Goal: Task Accomplishment & Management: Complete application form

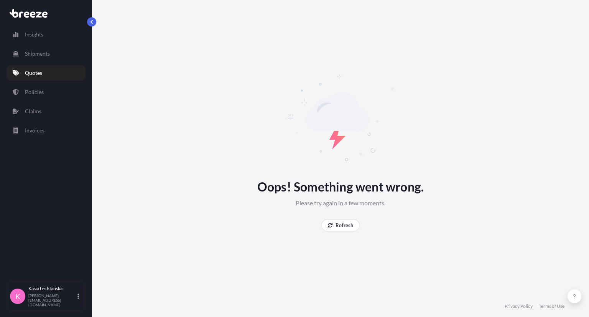
click at [31, 77] on link "Quotes" at bounding box center [46, 72] width 79 height 15
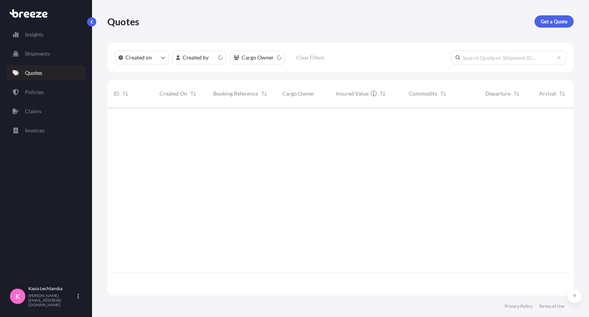
scroll to position [186, 460]
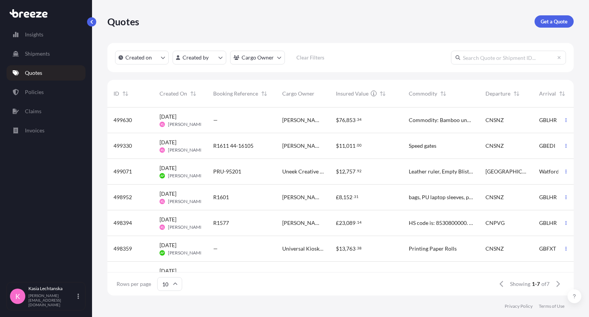
click at [31, 72] on p "Quotes" at bounding box center [33, 73] width 17 height 8
click at [560, 20] on p "Get a Quote" at bounding box center [554, 22] width 27 height 8
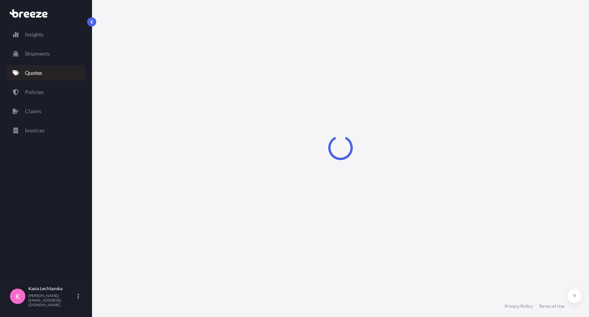
select select "Road"
select select "Sea"
select select "1"
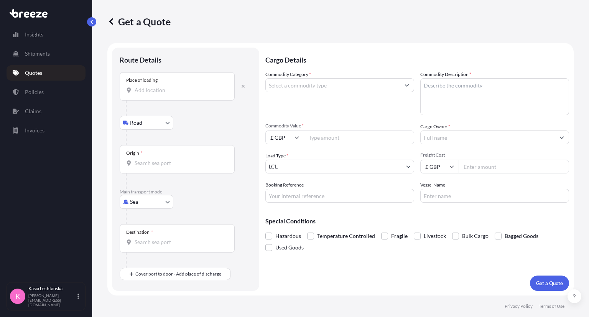
click at [163, 95] on div "Place of loading" at bounding box center [177, 86] width 115 height 28
click at [163, 94] on input "Place of loading" at bounding box center [180, 90] width 91 height 8
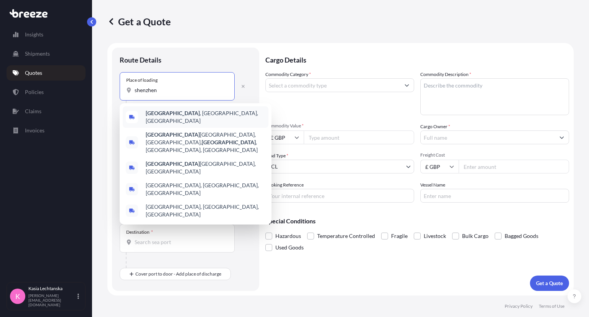
click at [197, 112] on span "[GEOGRAPHIC_DATA] , [GEOGRAPHIC_DATA], [GEOGRAPHIC_DATA]" at bounding box center [206, 116] width 120 height 15
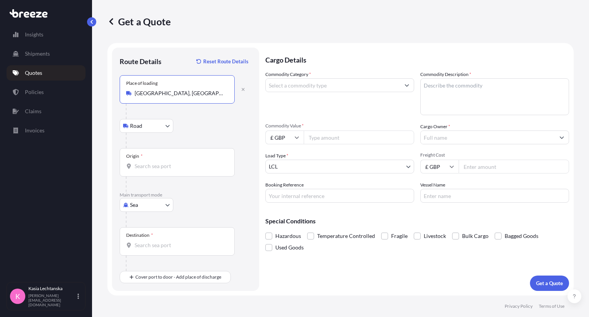
type input "[GEOGRAPHIC_DATA], [GEOGRAPHIC_DATA], [GEOGRAPHIC_DATA]"
click at [153, 168] on input "Origin *" at bounding box center [180, 166] width 91 height 8
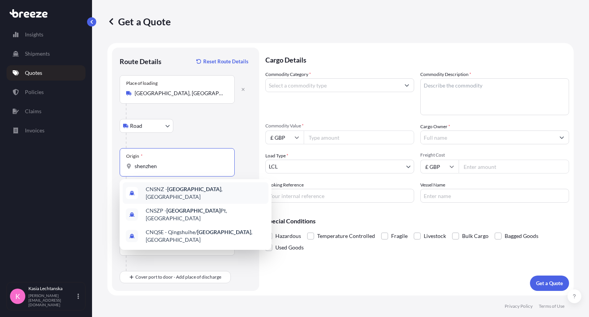
click at [172, 197] on div "CNSNZ - [GEOGRAPHIC_DATA] , [GEOGRAPHIC_DATA]" at bounding box center [196, 192] width 146 height 21
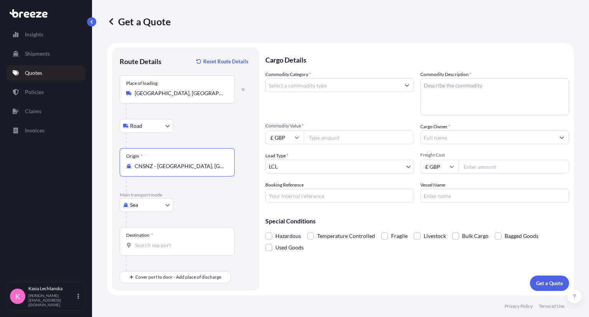
type input "CNSNZ - [GEOGRAPHIC_DATA], [GEOGRAPHIC_DATA]"
click at [165, 244] on input "Destination *" at bounding box center [180, 245] width 91 height 8
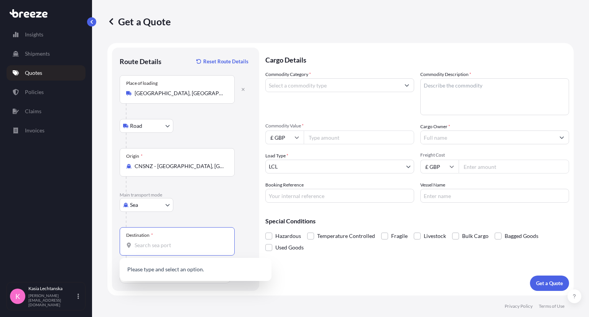
click at [155, 245] on input "Destination * Please select a destination" at bounding box center [180, 245] width 91 height 8
paste input "OX2 9DG"
type input "OX2 9DG"
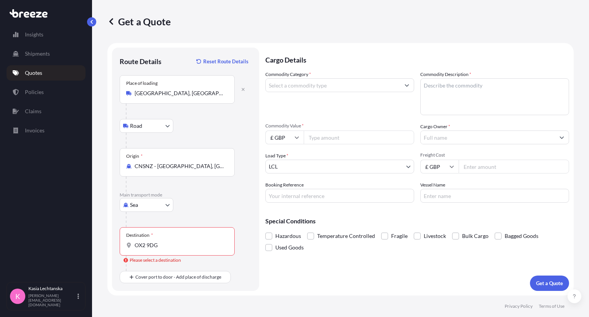
click at [147, 245] on input "OX2 9DG" at bounding box center [180, 245] width 91 height 8
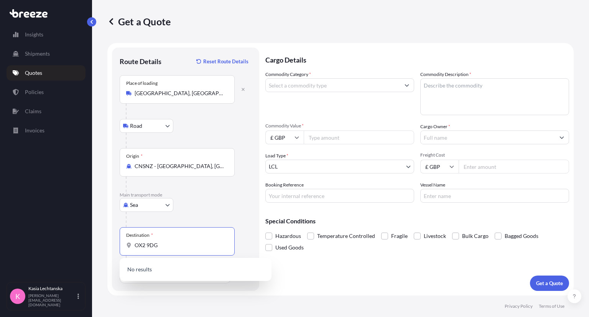
click at [237, 207] on div "Sea Sea Air Road Rail" at bounding box center [186, 205] width 132 height 14
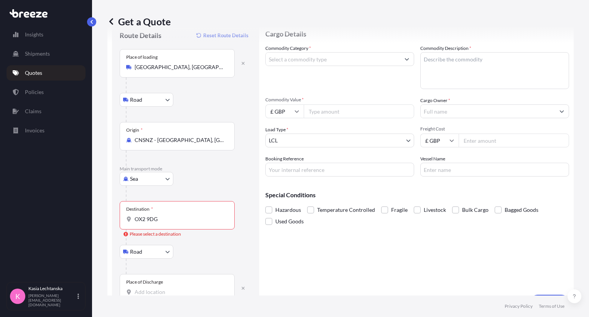
scroll to position [44, 0]
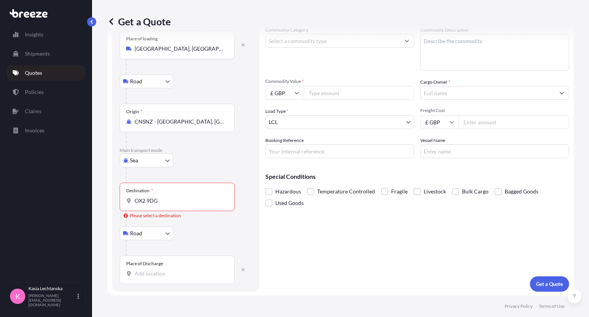
click at [168, 271] on input "Place of Discharge" at bounding box center [180, 274] width 91 height 8
paste input "OX2 9DG"
click at [146, 271] on input "OX2 9DG" at bounding box center [180, 274] width 91 height 8
click at [163, 299] on span "[STREET_ADDRESS]" at bounding box center [170, 298] width 48 height 8
type input "[STREET_ADDRESS]"
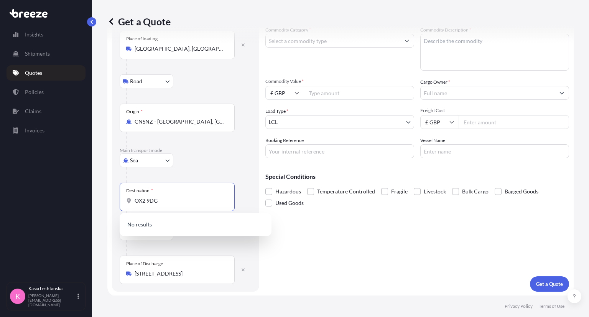
drag, startPoint x: 173, startPoint y: 197, endPoint x: 120, endPoint y: 195, distance: 53.0
click at [120, 195] on div "Destination * OX2 9DG" at bounding box center [177, 197] width 115 height 28
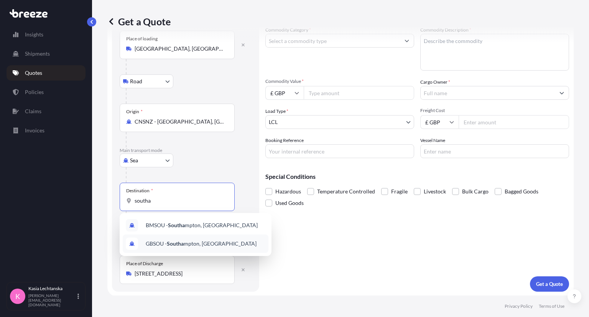
click at [191, 245] on span "GBSOU - Southa mpton, [GEOGRAPHIC_DATA]" at bounding box center [201, 244] width 111 height 8
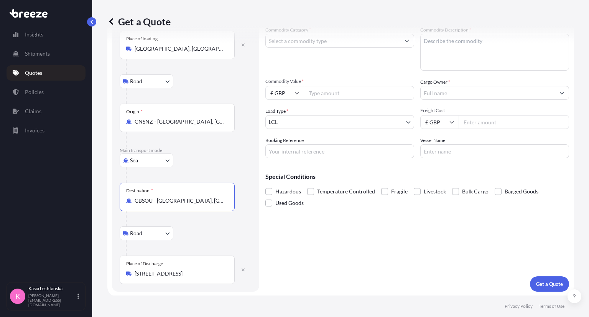
scroll to position [0, 0]
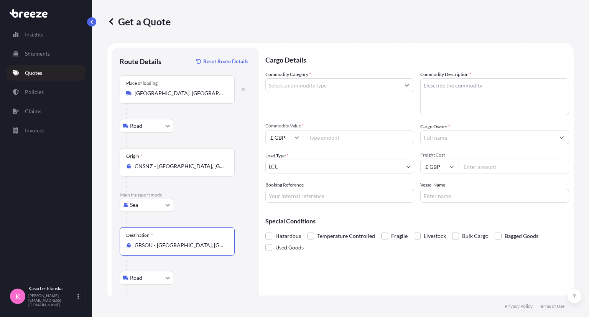
type input "GBSOU - [GEOGRAPHIC_DATA], [GEOGRAPHIC_DATA]"
click at [328, 79] on input "Commodity Category *" at bounding box center [333, 85] width 134 height 14
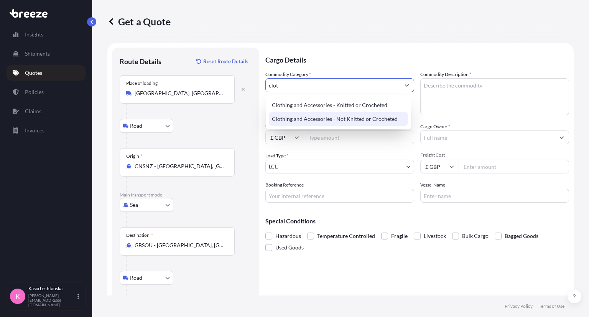
click at [344, 115] on div "Clothing and Accessories - Not Knitted or Crocheted" at bounding box center [338, 119] width 139 height 14
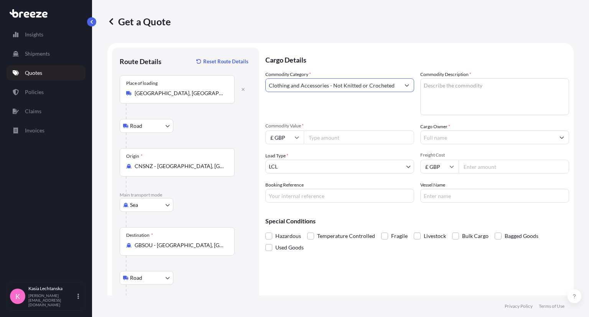
type input "Clothing and Accessories - Not Knitted or Crocheted"
click at [460, 90] on textarea "Commodity Description *" at bounding box center [494, 96] width 149 height 37
type textarea "clothes/bags etc"
click at [334, 137] on input "Commodity Value *" at bounding box center [359, 137] width 110 height 14
type input "350"
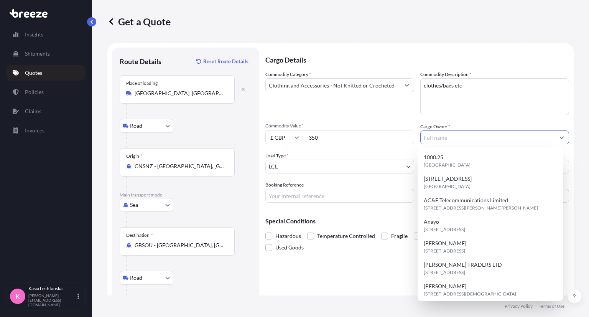
type input "O"
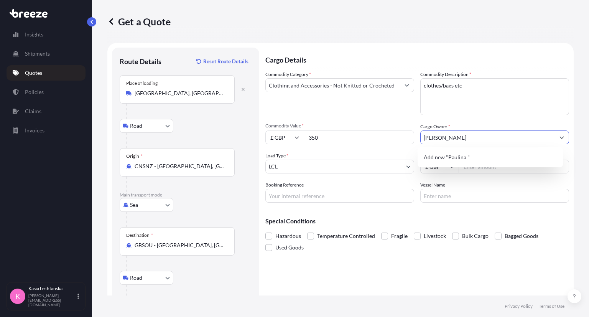
type input "[PERSON_NAME]"
click at [318, 196] on input "Booking Reference" at bounding box center [339, 196] width 149 height 14
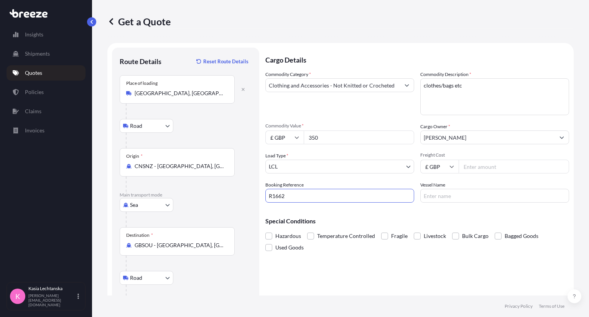
type input "R1662"
click at [469, 160] on input "Freight Cost" at bounding box center [514, 167] width 110 height 14
type input "390"
click at [437, 166] on input "£ GBP" at bounding box center [439, 167] width 38 height 14
click at [434, 222] on div "$ USD" at bounding box center [436, 219] width 32 height 15
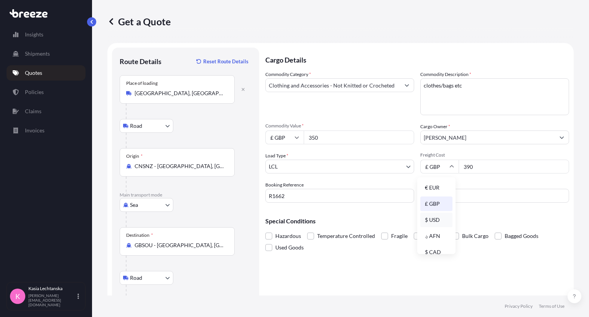
type input "$ USD"
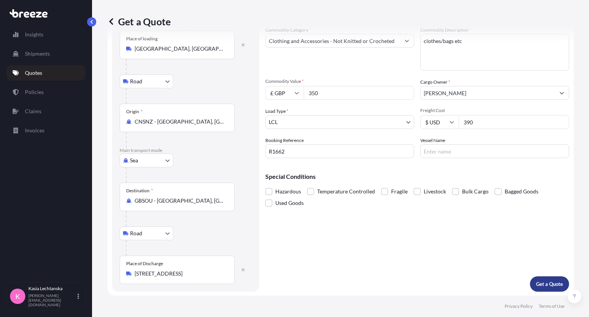
click at [552, 285] on p "Get a Quote" at bounding box center [549, 284] width 27 height 8
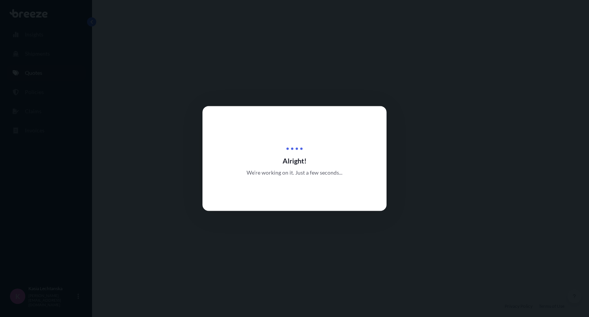
select select "Road"
select select "Sea"
select select "Road"
select select "1"
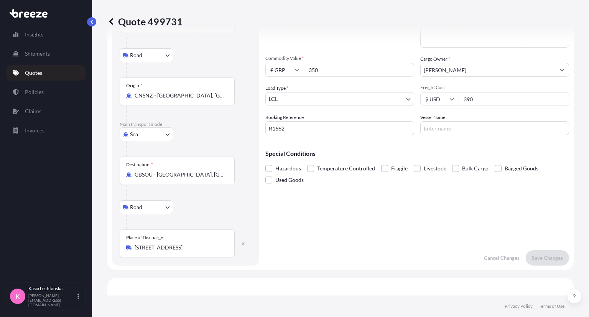
scroll to position [38, 0]
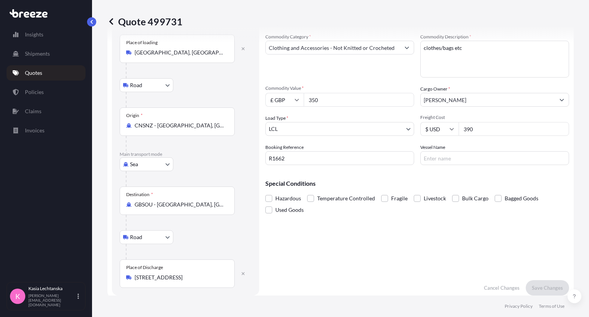
click at [296, 99] on icon at bounding box center [297, 99] width 5 height 5
click at [316, 83] on div "Commodity Category * Clothing and Accessories - Not Knitted or Crocheted Commod…" at bounding box center [417, 99] width 304 height 132
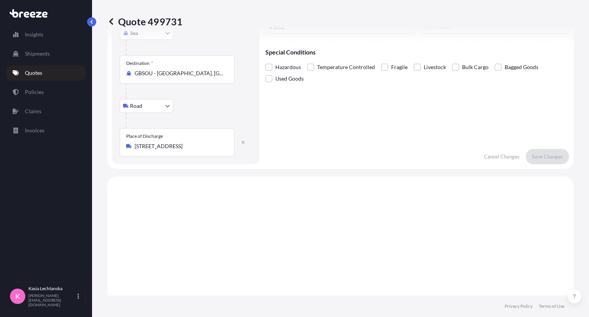
scroll to position [0, 0]
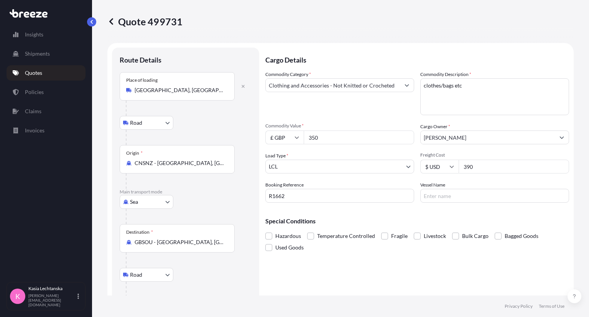
click at [49, 71] on link "Quotes" at bounding box center [46, 72] width 79 height 15
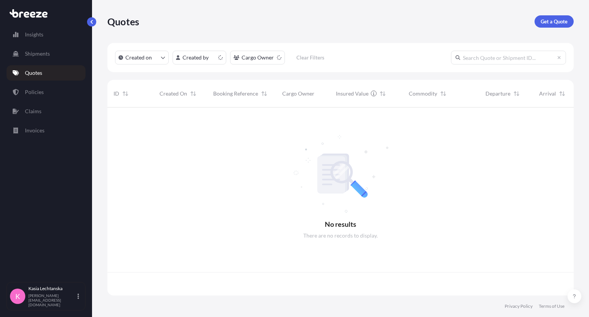
scroll to position [186, 460]
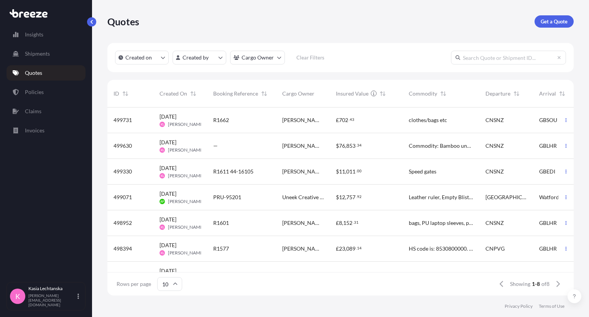
click at [303, 220] on span "[PERSON_NAME] - PU" at bounding box center [302, 223] width 41 height 8
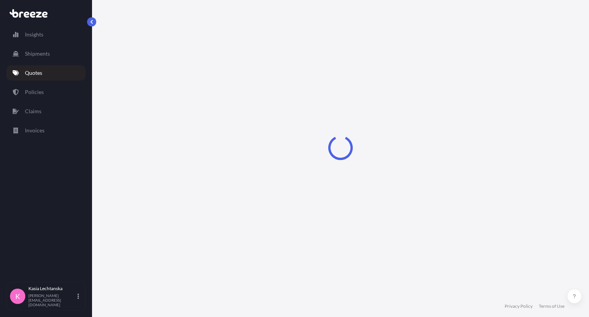
select select "Road"
select select "Air"
select select "Road"
select select "1"
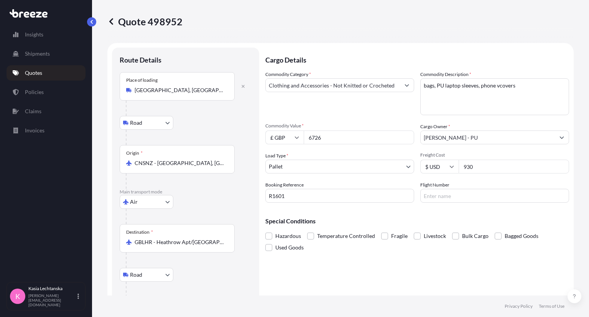
click at [293, 135] on input "£ GBP" at bounding box center [284, 137] width 38 height 14
click at [282, 156] on div "€ EUR" at bounding box center [284, 158] width 32 height 15
type input "€ EUR"
drag, startPoint x: 330, startPoint y: 138, endPoint x: 285, endPoint y: 134, distance: 44.7
click at [285, 134] on div "€ EUR 6726" at bounding box center [339, 137] width 149 height 14
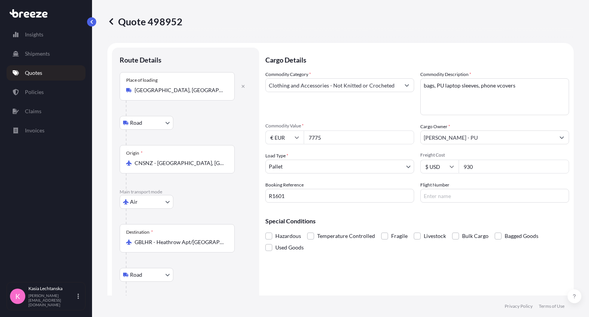
type input "7775"
click at [380, 116] on div "Commodity Category * Clothing and Accessories - Not Knitted or Crocheted Commod…" at bounding box center [417, 137] width 304 height 132
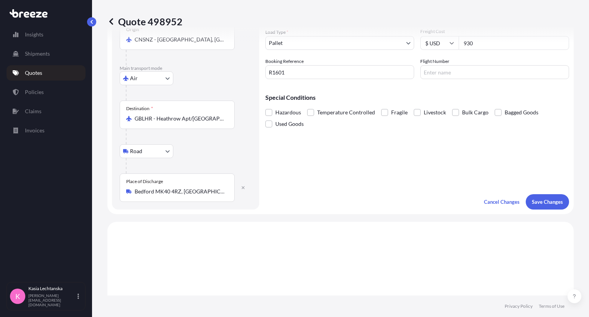
scroll to position [153, 0]
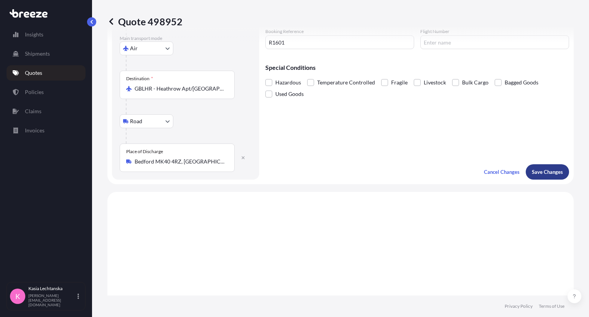
click at [540, 168] on p "Save Changes" at bounding box center [547, 172] width 31 height 8
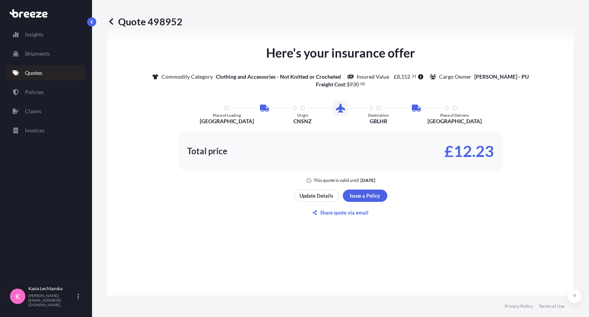
select select "Road"
select select "Air"
select select "Road"
select select "1"
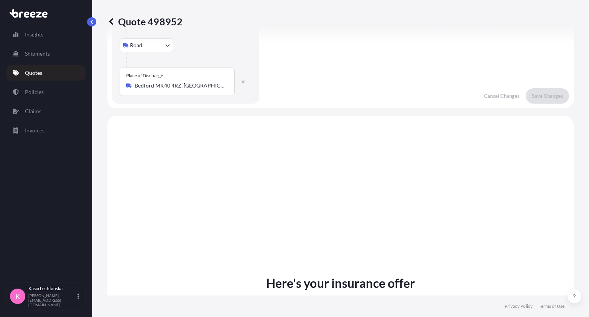
scroll to position [0, 0]
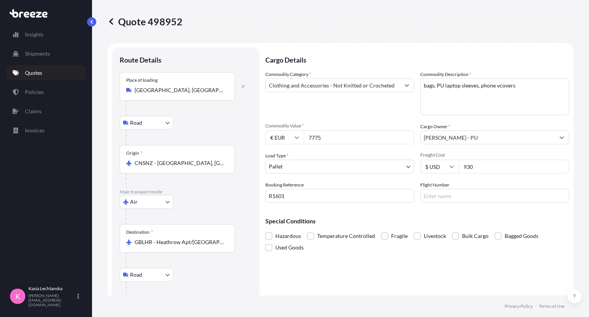
click at [487, 170] on input "930" at bounding box center [514, 167] width 110 height 14
